Goal: Information Seeking & Learning: Learn about a topic

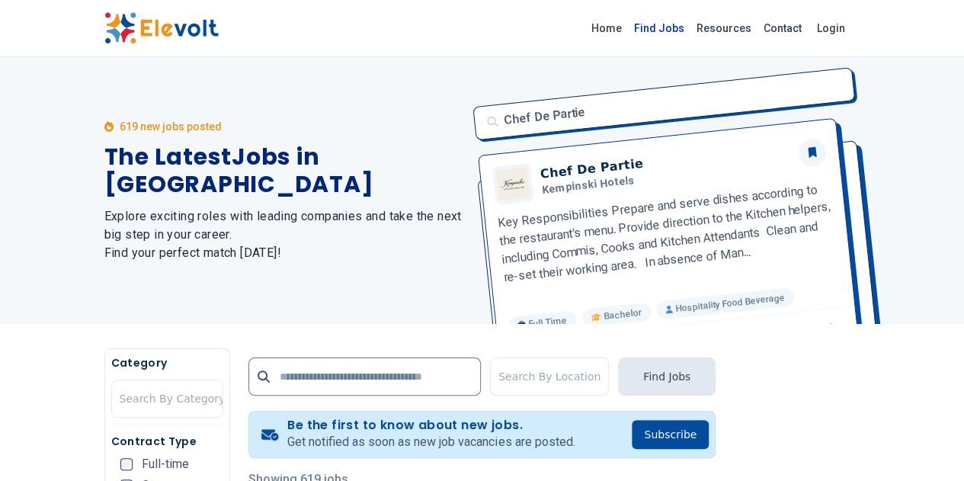
drag, startPoint x: 0, startPoint y: 0, endPoint x: 771, endPoint y: 25, distance: 771.5
click at [690, 25] on link "Find Jobs" at bounding box center [659, 28] width 62 height 24
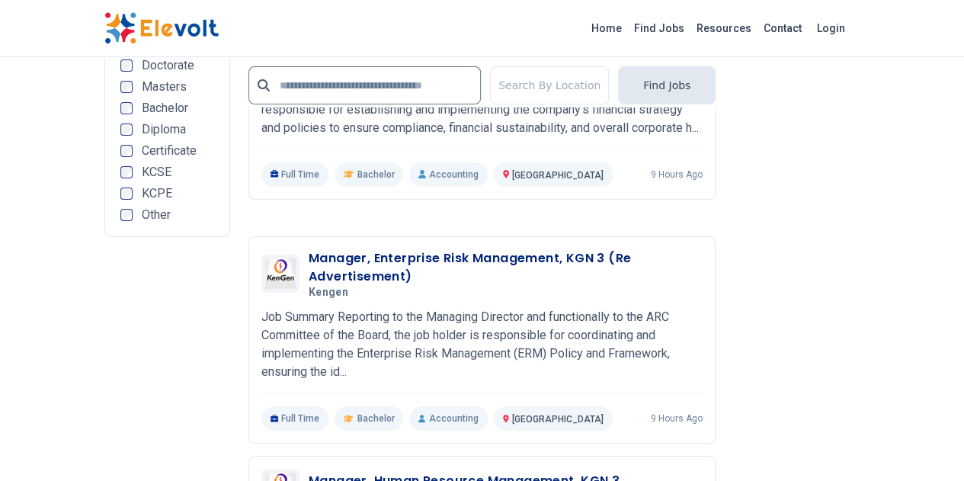
scroll to position [3281, 0]
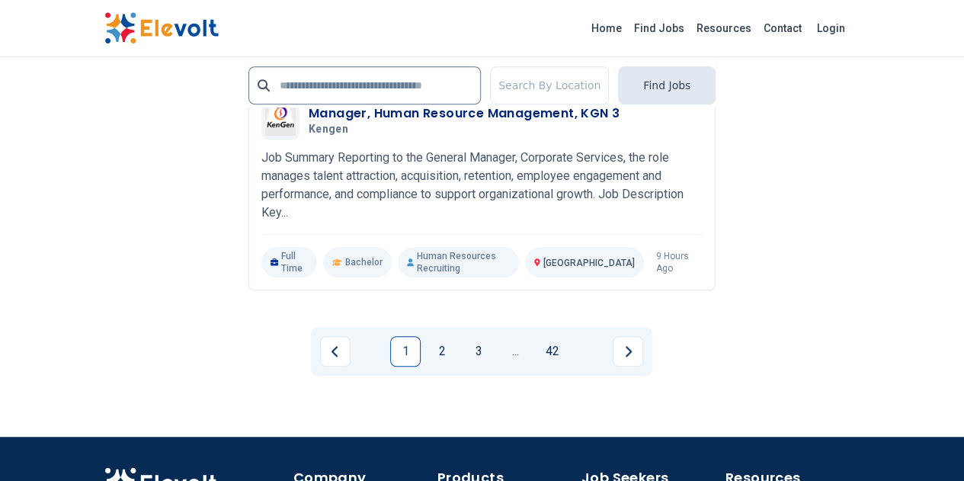
click at [405, 336] on link "1" at bounding box center [405, 351] width 30 height 30
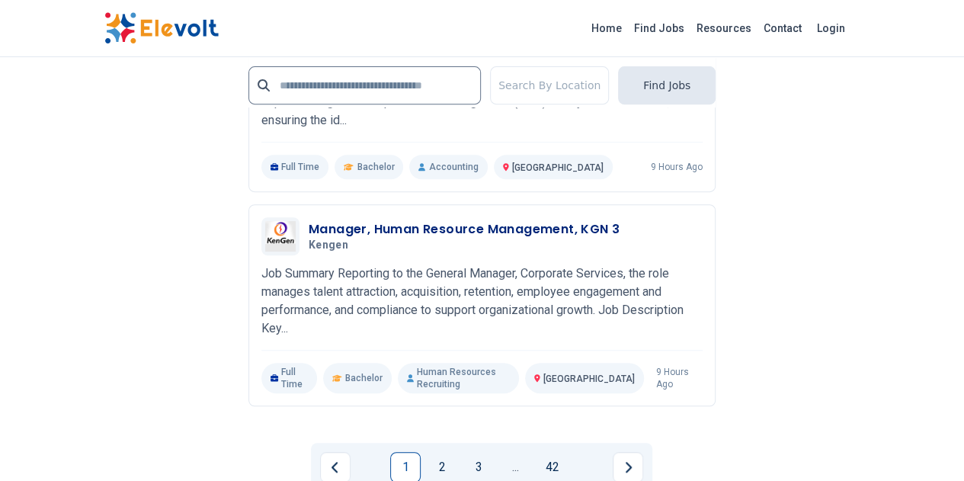
scroll to position [3169, 0]
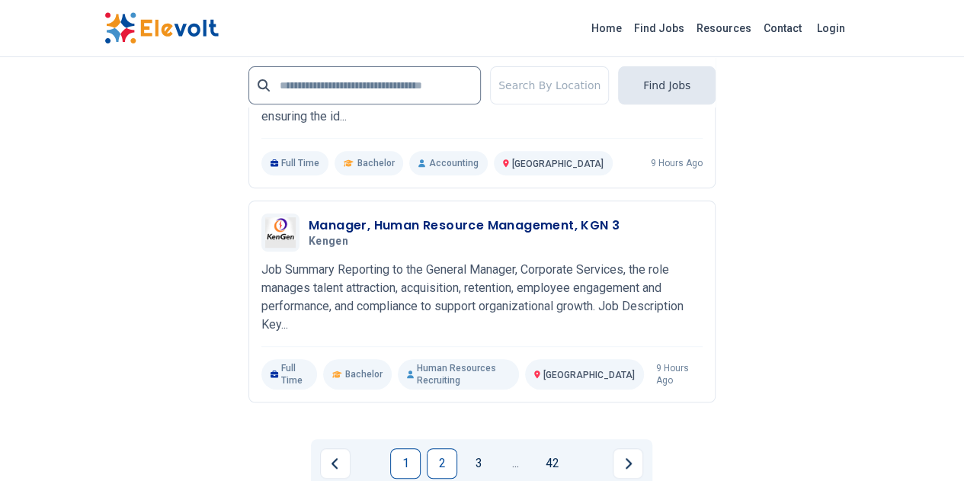
click at [443, 448] on link "2" at bounding box center [442, 463] width 30 height 30
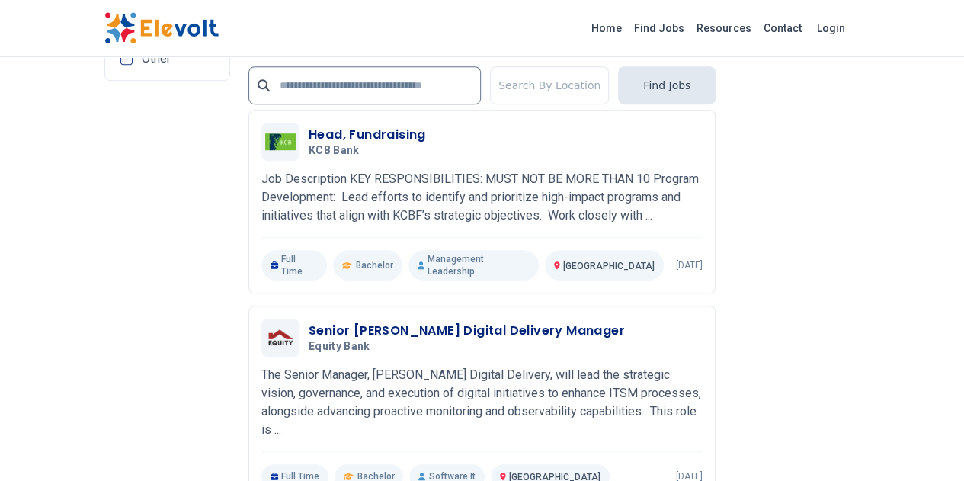
scroll to position [3494, 0]
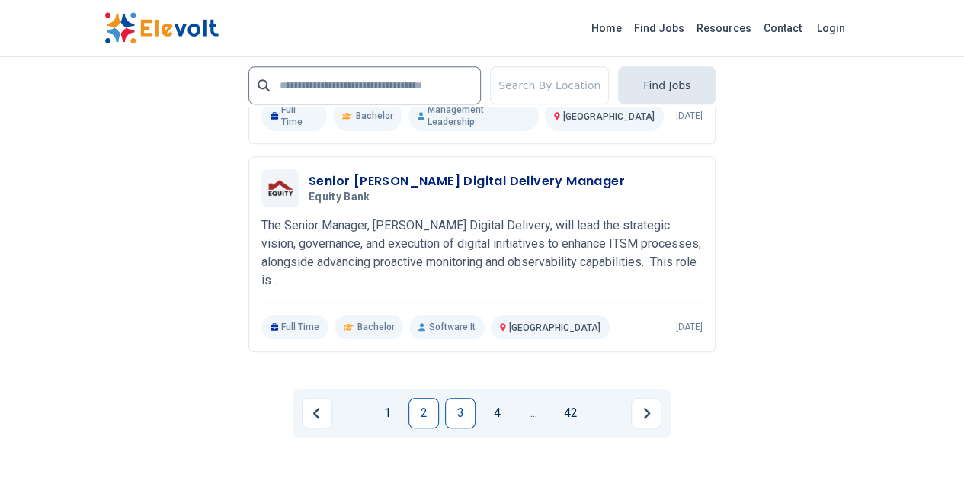
click at [460, 398] on link "3" at bounding box center [460, 413] width 30 height 30
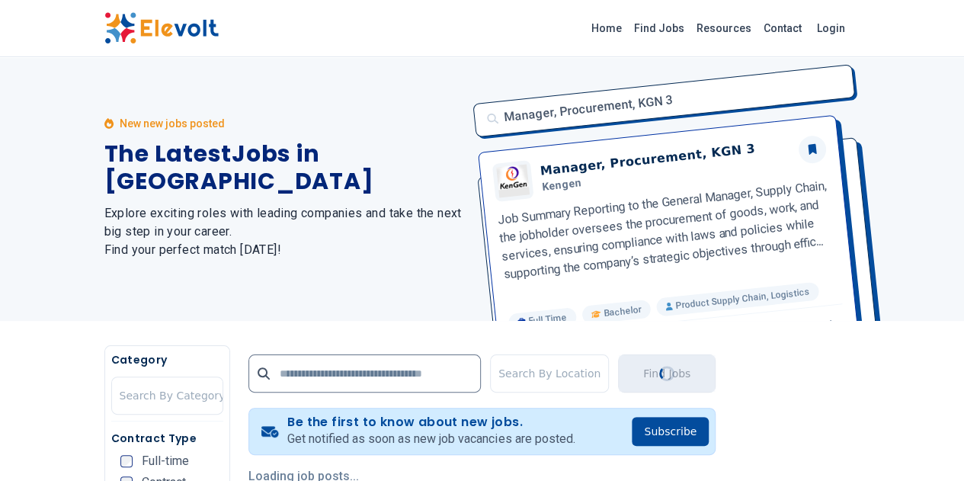
scroll to position [0, 0]
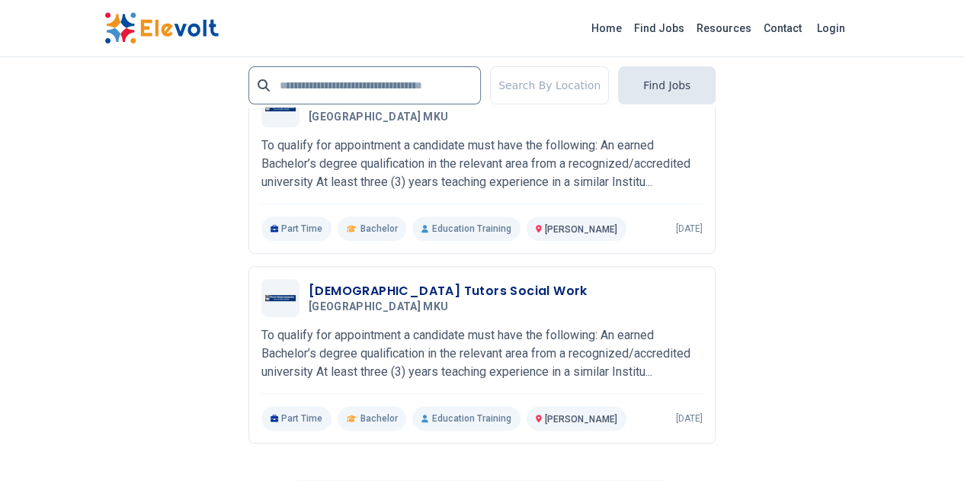
scroll to position [3075, 0]
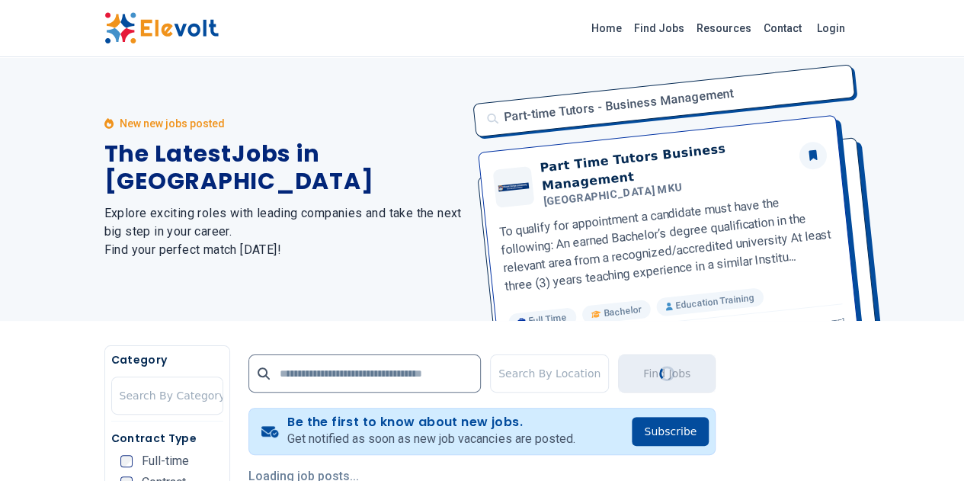
scroll to position [0, 0]
